Goal: Transaction & Acquisition: Purchase product/service

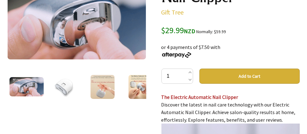
scroll to position [126, 0]
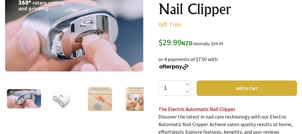
click at [91, 42] on img at bounding box center [74, 33] width 138 height 78
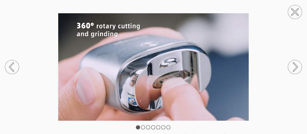
click at [298, 65] on circle at bounding box center [295, 67] width 14 height 14
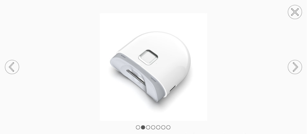
click at [297, 65] on circle at bounding box center [295, 67] width 14 height 14
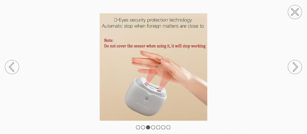
click at [297, 67] on icon at bounding box center [296, 67] width 4 height 8
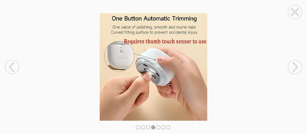
click at [294, 67] on circle at bounding box center [295, 67] width 14 height 14
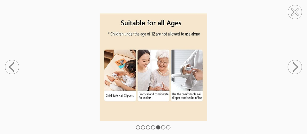
click at [293, 67] on circle at bounding box center [295, 67] width 14 height 14
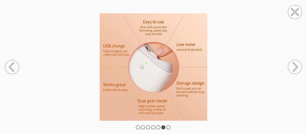
click at [292, 67] on circle at bounding box center [295, 67] width 14 height 14
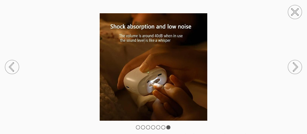
click at [291, 67] on circle at bounding box center [295, 67] width 14 height 14
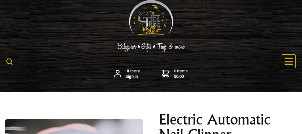
scroll to position [95, 0]
